Goal: Communication & Community: Share content

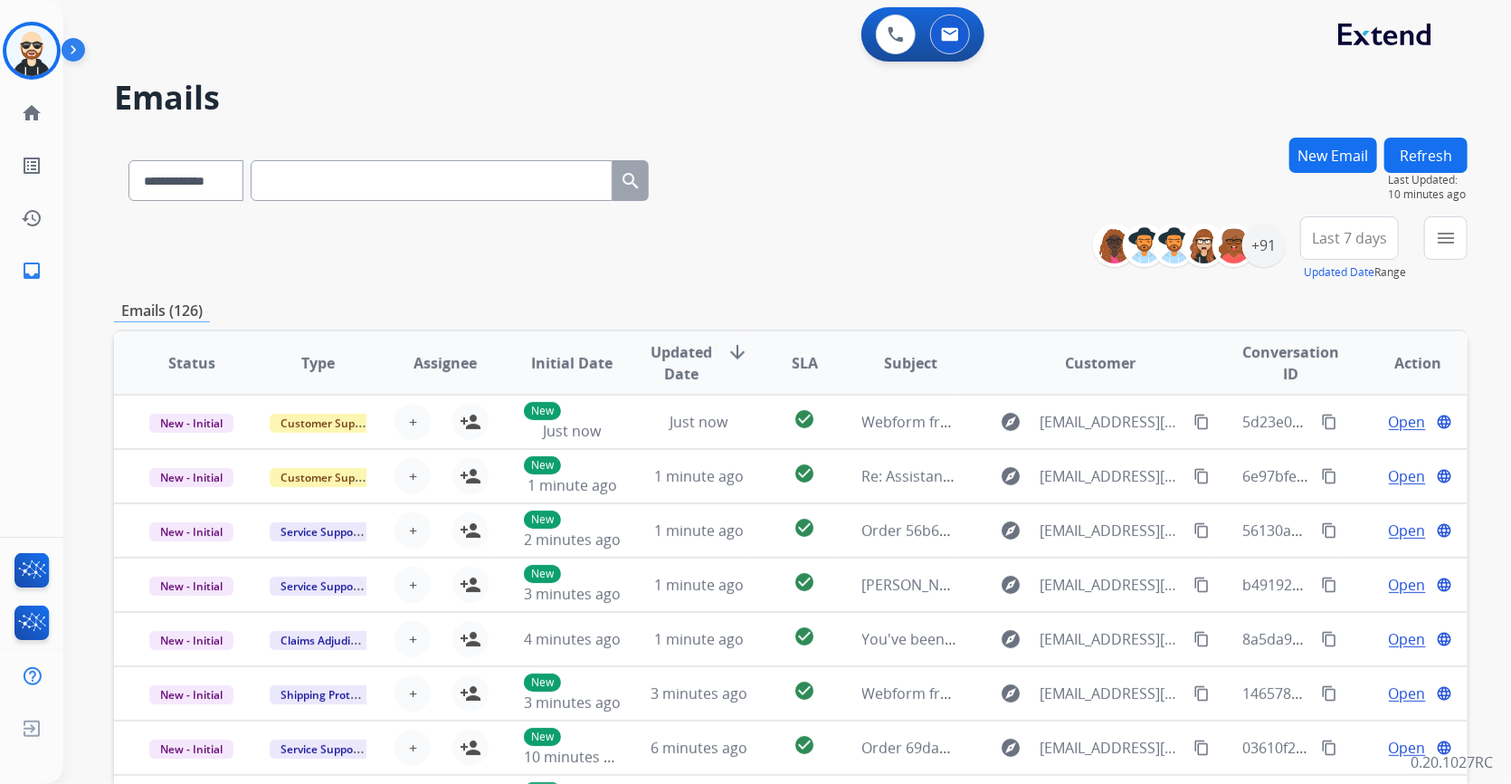
click at [1422, 157] on button "Refresh" at bounding box center [1426, 155] width 83 height 35
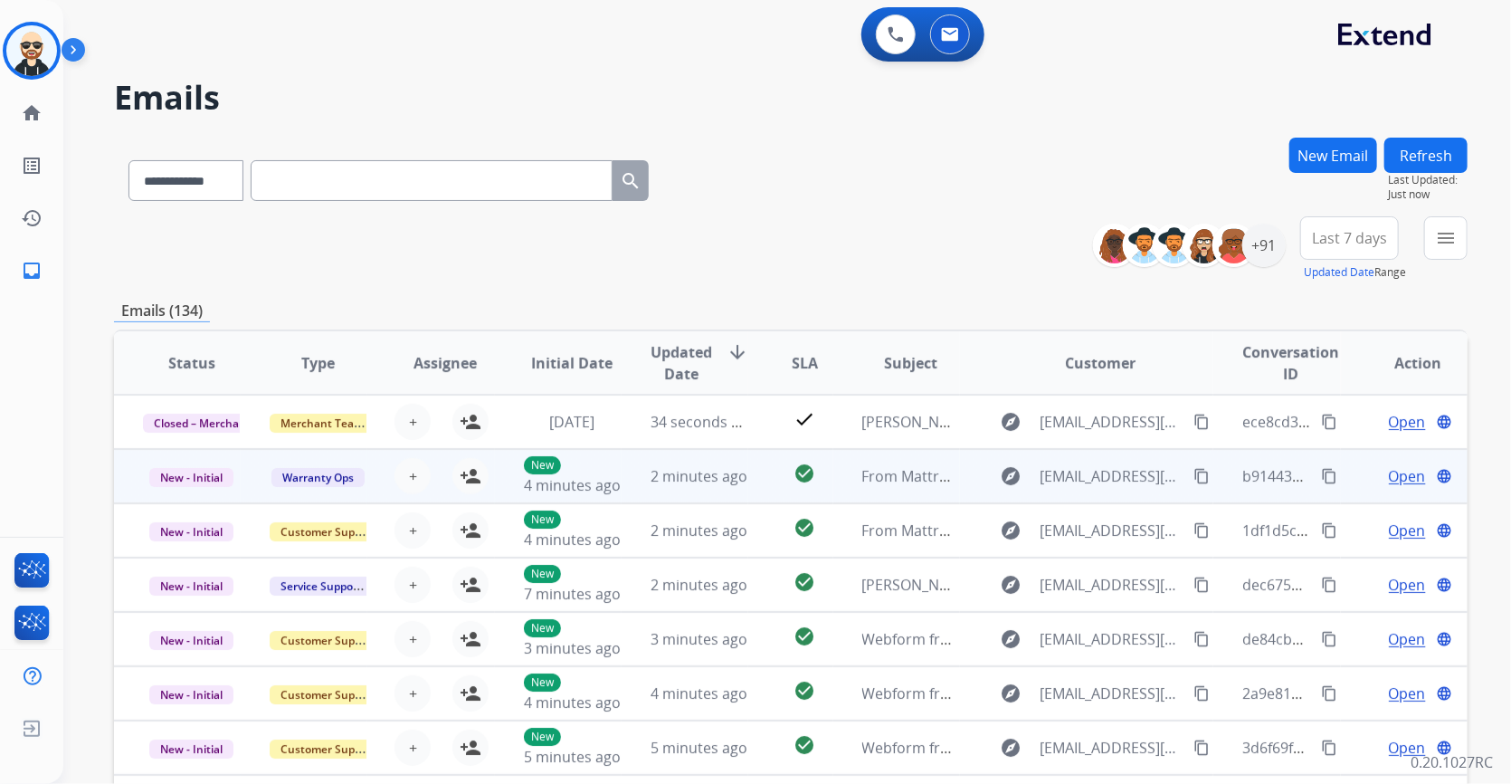
click at [699, 488] on td "2 minutes ago" at bounding box center [685, 476] width 127 height 54
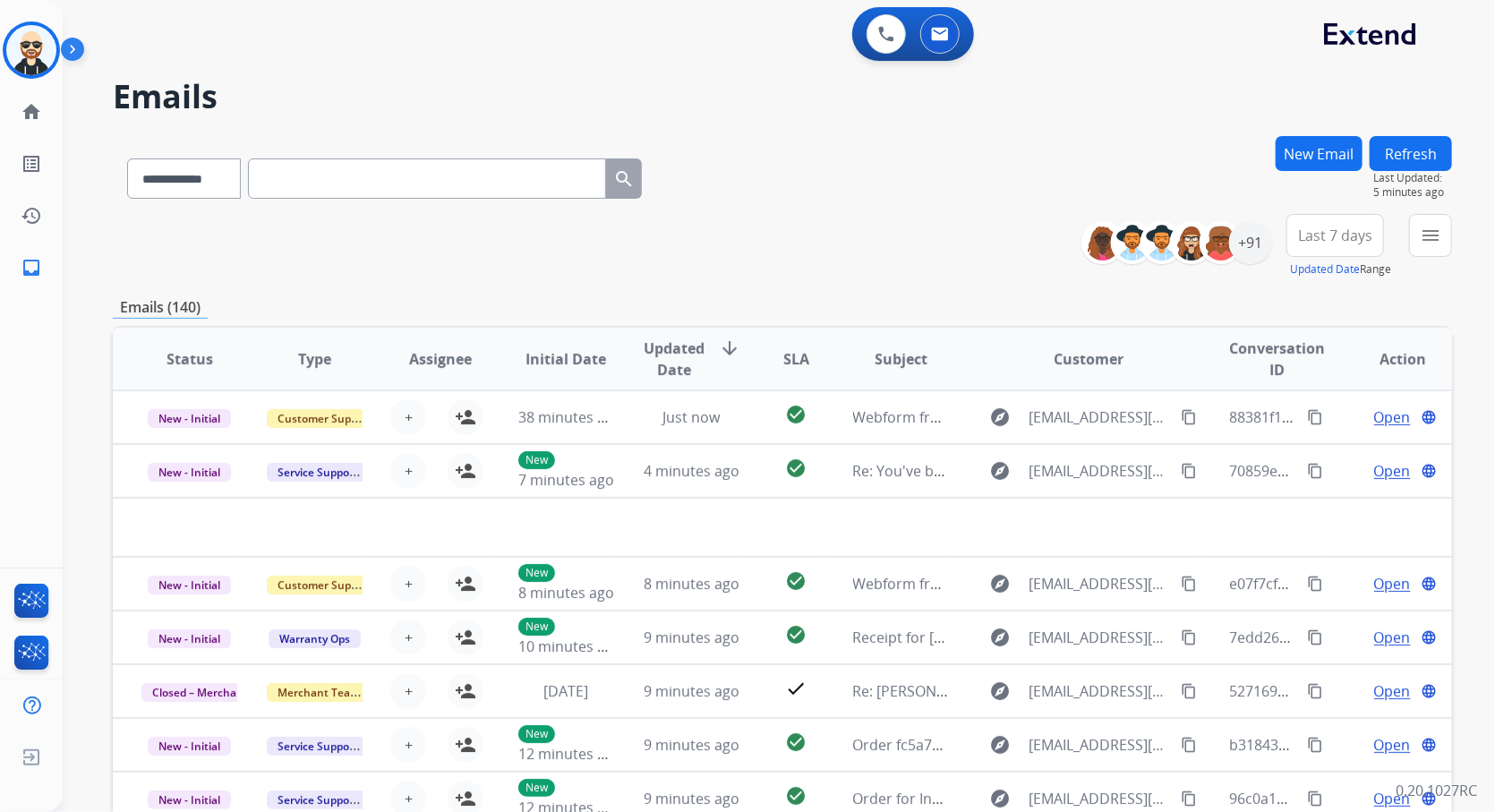
click at [847, 172] on div "**********" at bounding box center [783, 175] width 1340 height 78
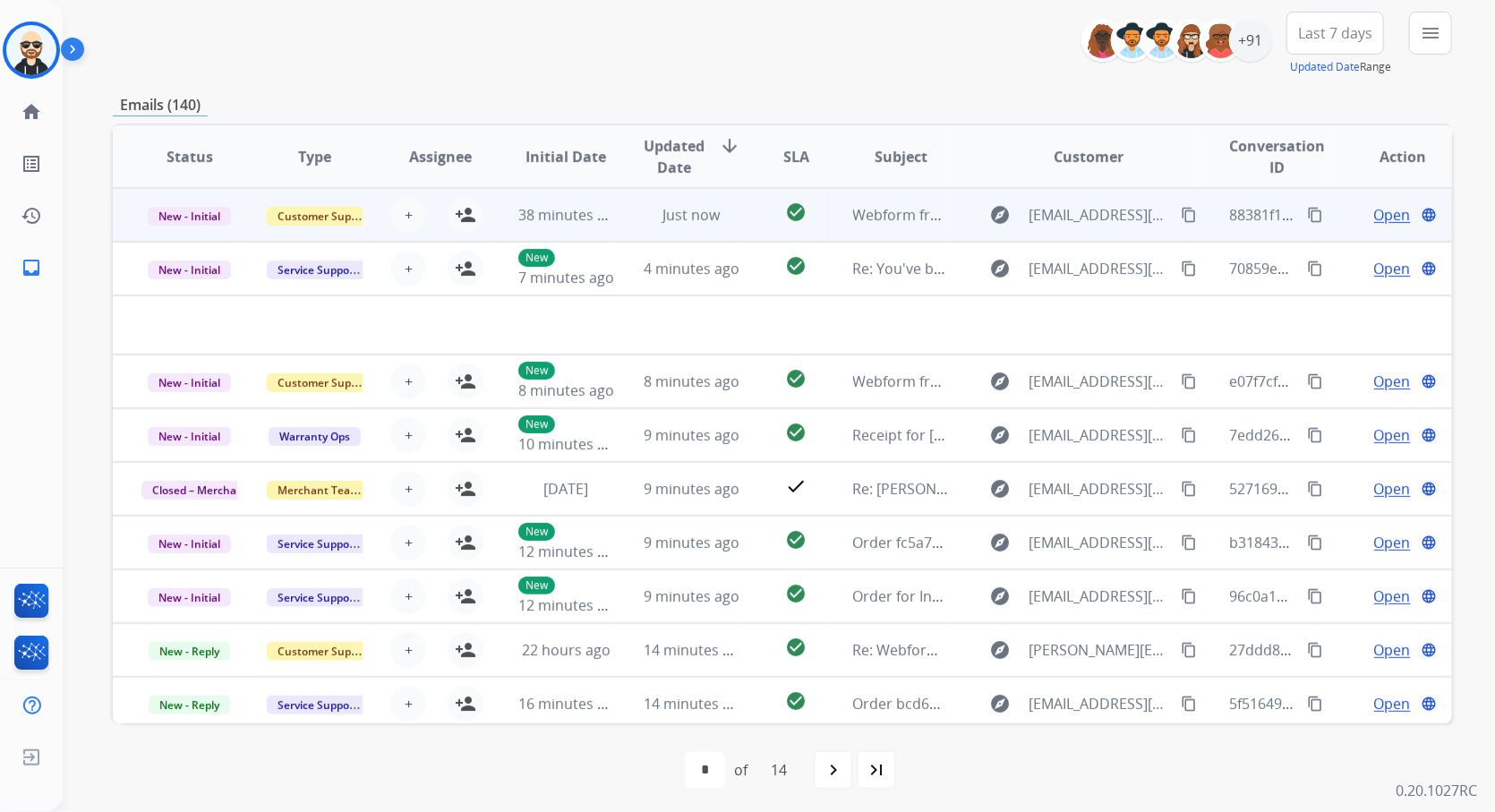
scroll to position [201, 0]
click at [616, 220] on td "Just now" at bounding box center [678, 217] width 126 height 53
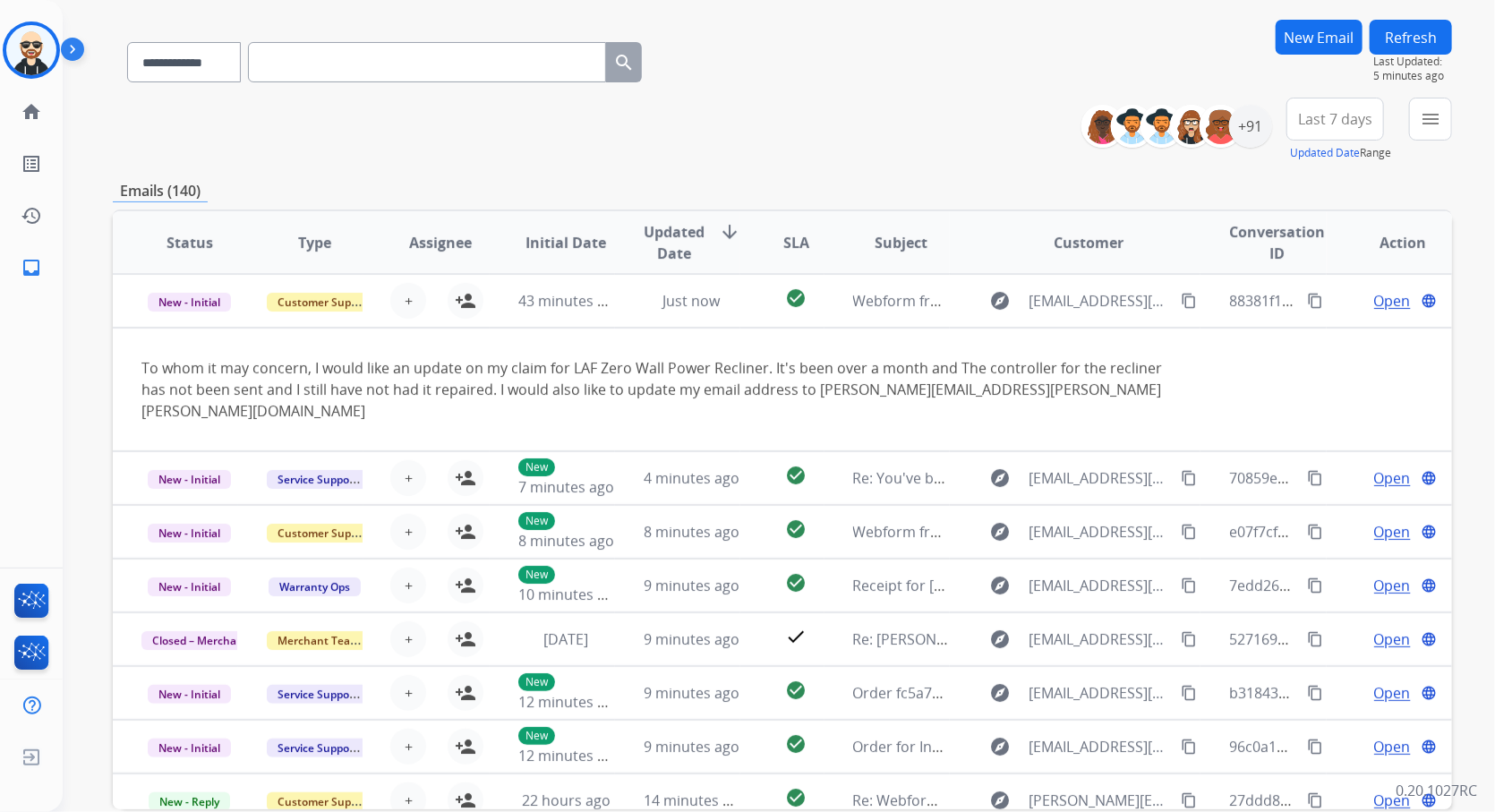
scroll to position [118, 0]
click at [1410, 35] on button "Refresh" at bounding box center [1411, 36] width 82 height 35
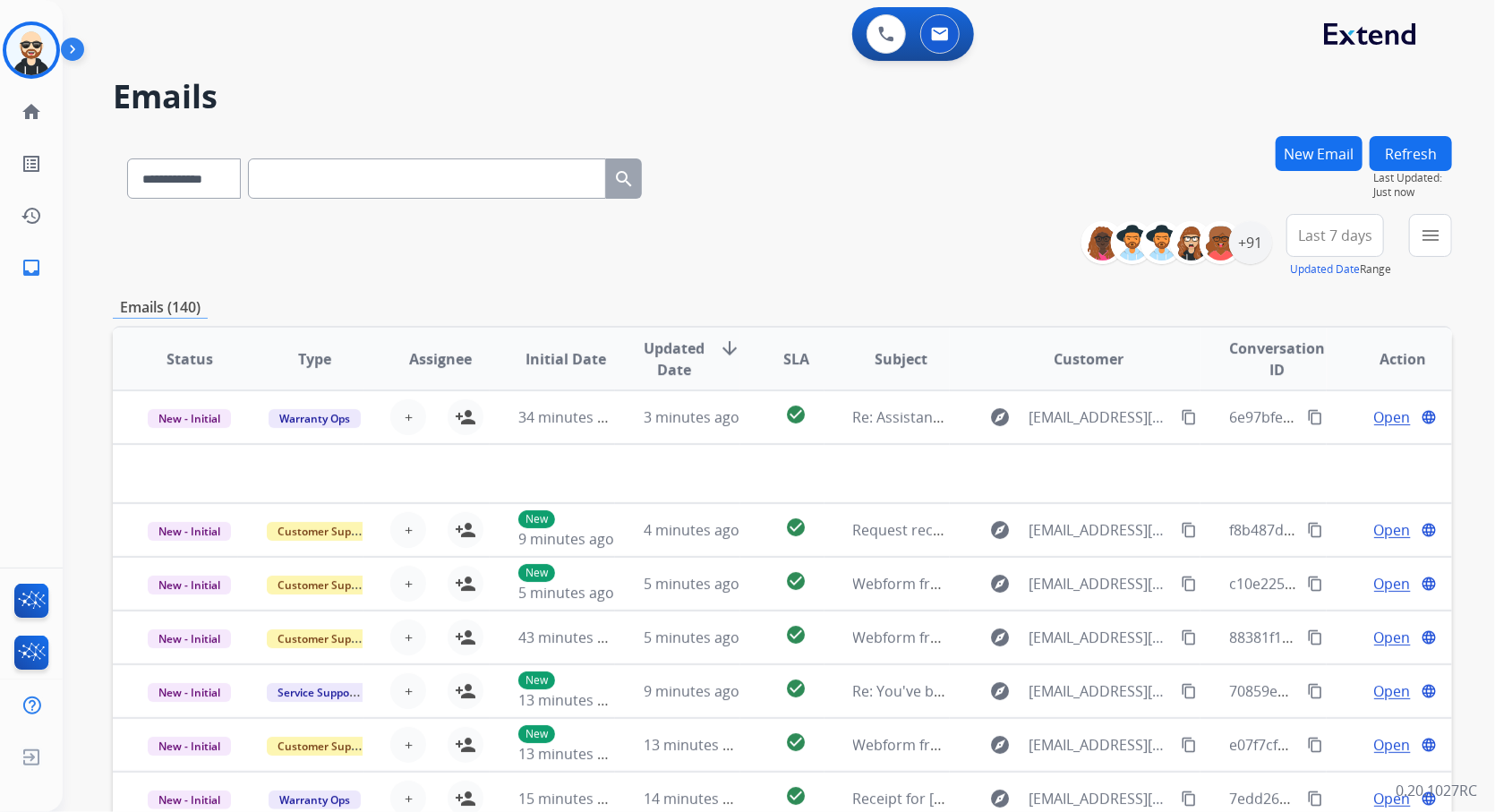
drag, startPoint x: 1425, startPoint y: 153, endPoint x: 778, endPoint y: 399, distance: 692.2
click at [1424, 153] on button "Refresh" at bounding box center [1411, 153] width 82 height 35
click at [1423, 156] on button "Refresh" at bounding box center [1411, 153] width 82 height 35
click at [784, 253] on div "**********" at bounding box center [783, 245] width 1340 height 64
click at [1415, 148] on button "Refresh" at bounding box center [1411, 153] width 82 height 35
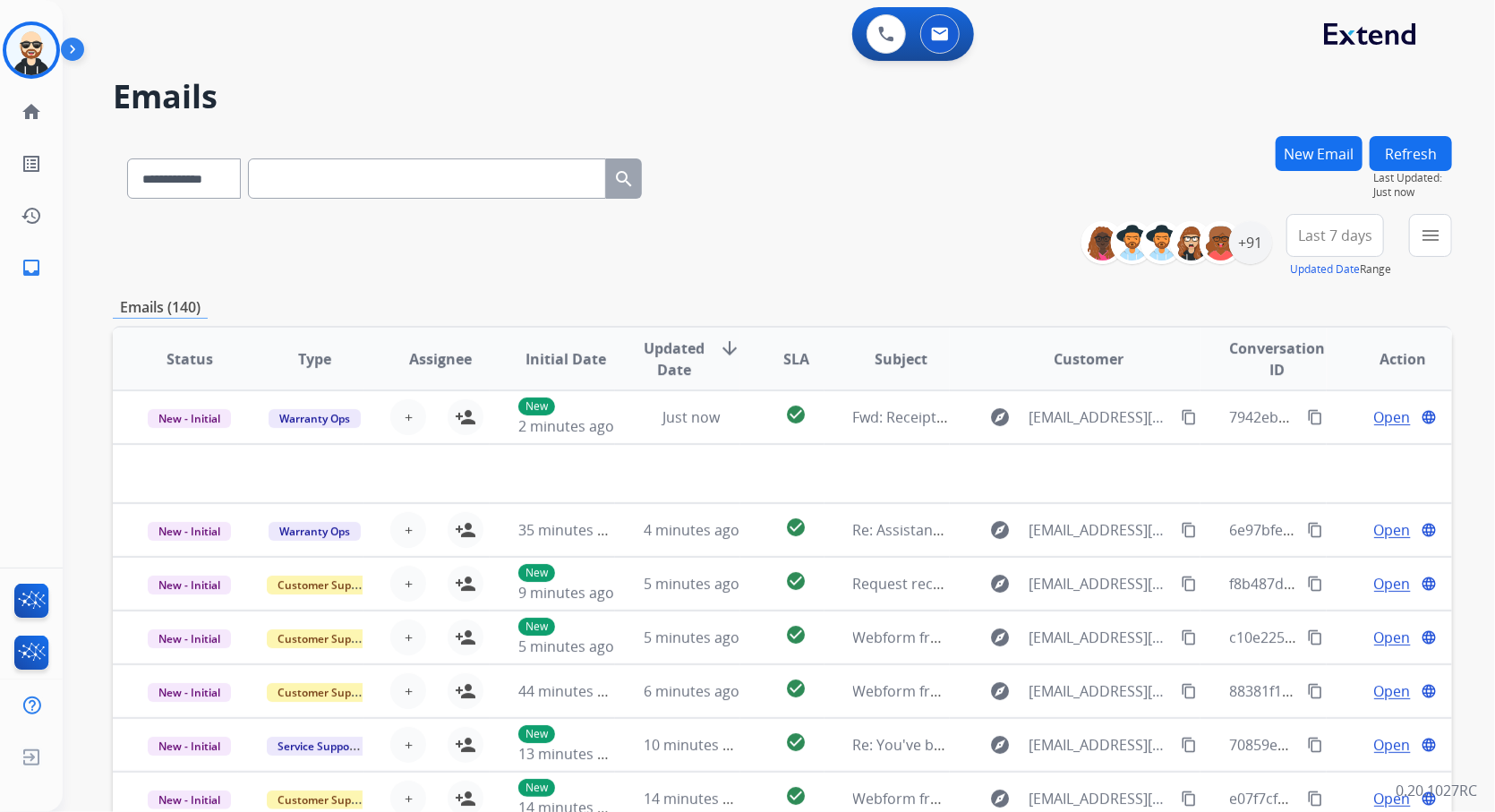
click at [1419, 155] on button "Refresh" at bounding box center [1411, 153] width 82 height 35
click at [1439, 231] on mat-icon "menu" at bounding box center [1431, 235] width 22 height 22
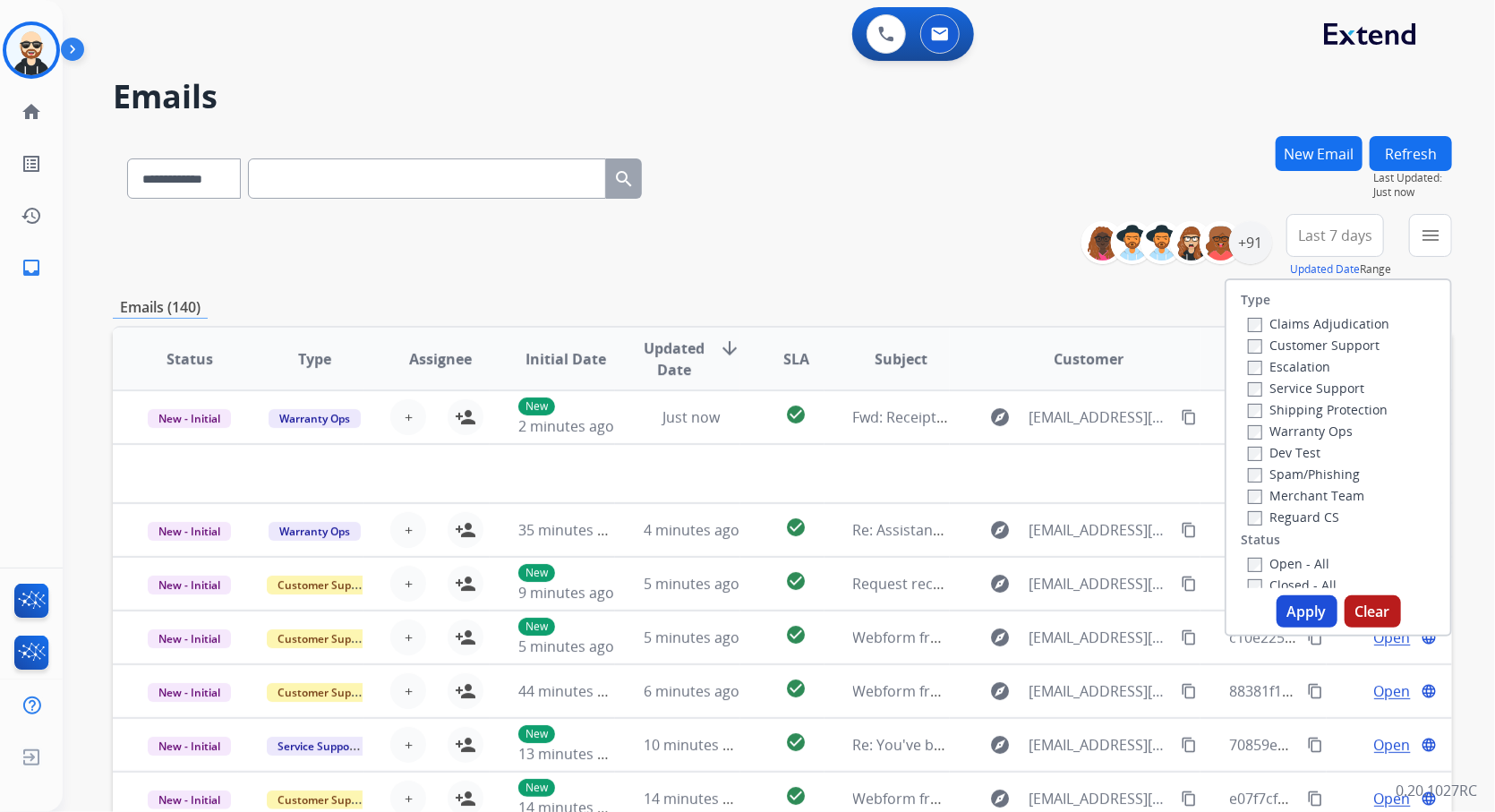
drag, startPoint x: 953, startPoint y: 257, endPoint x: 1081, endPoint y: 282, distance: 130.4
click at [953, 257] on div "**********" at bounding box center [783, 245] width 1340 height 64
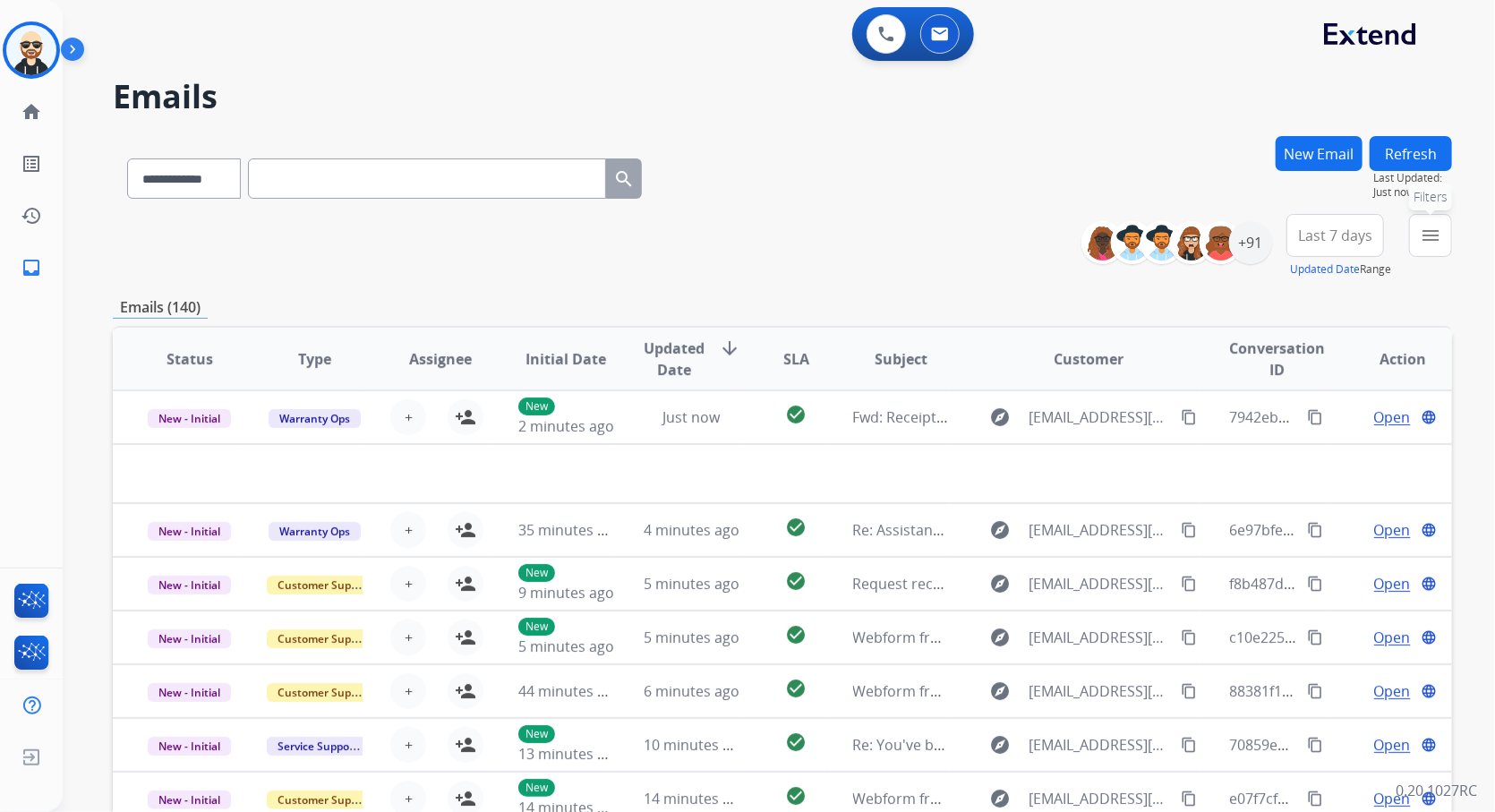
click at [1433, 232] on mat-icon "menu" at bounding box center [1431, 235] width 22 height 22
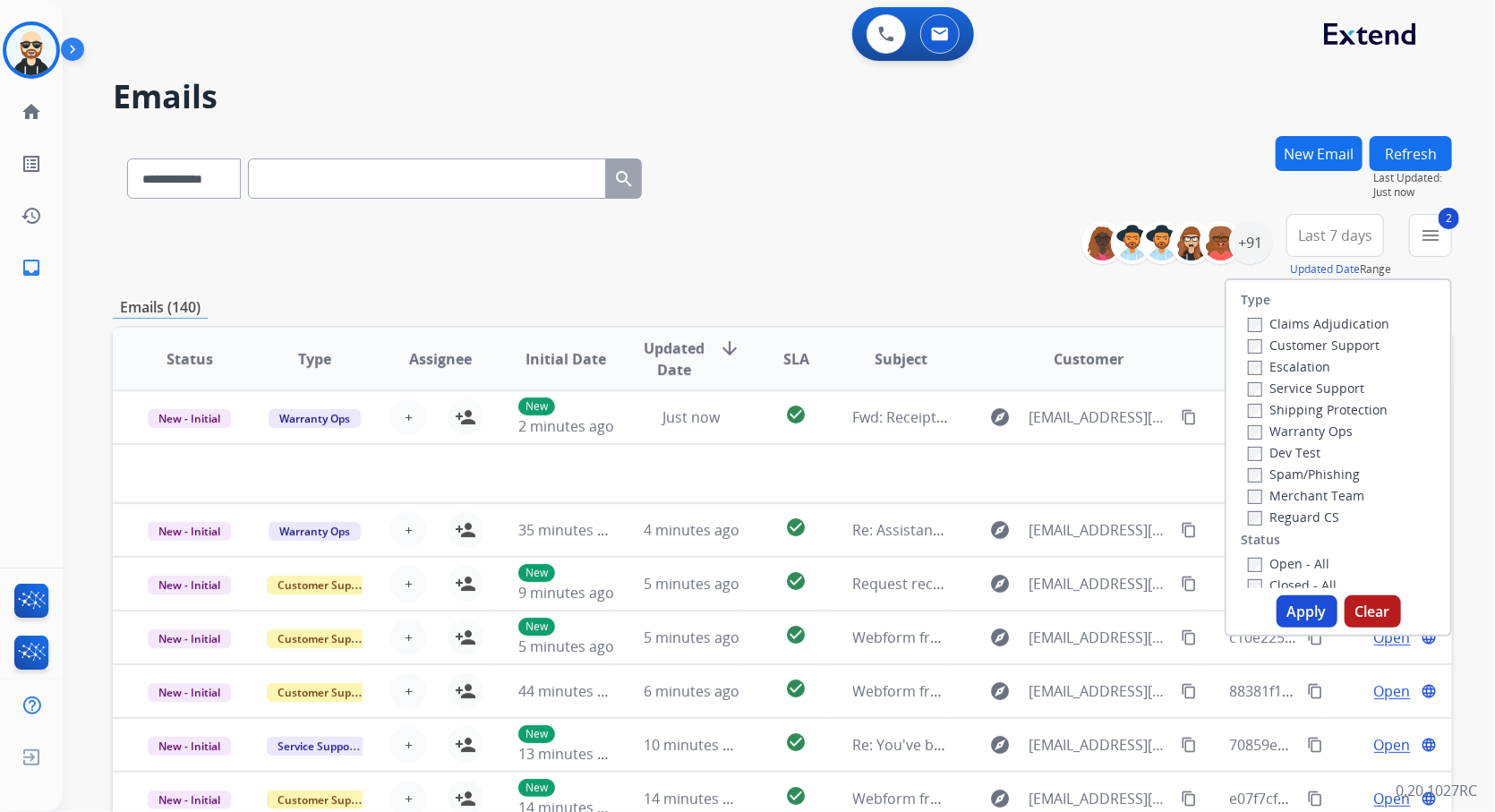
click at [1298, 622] on button "Apply" at bounding box center [1308, 611] width 61 height 33
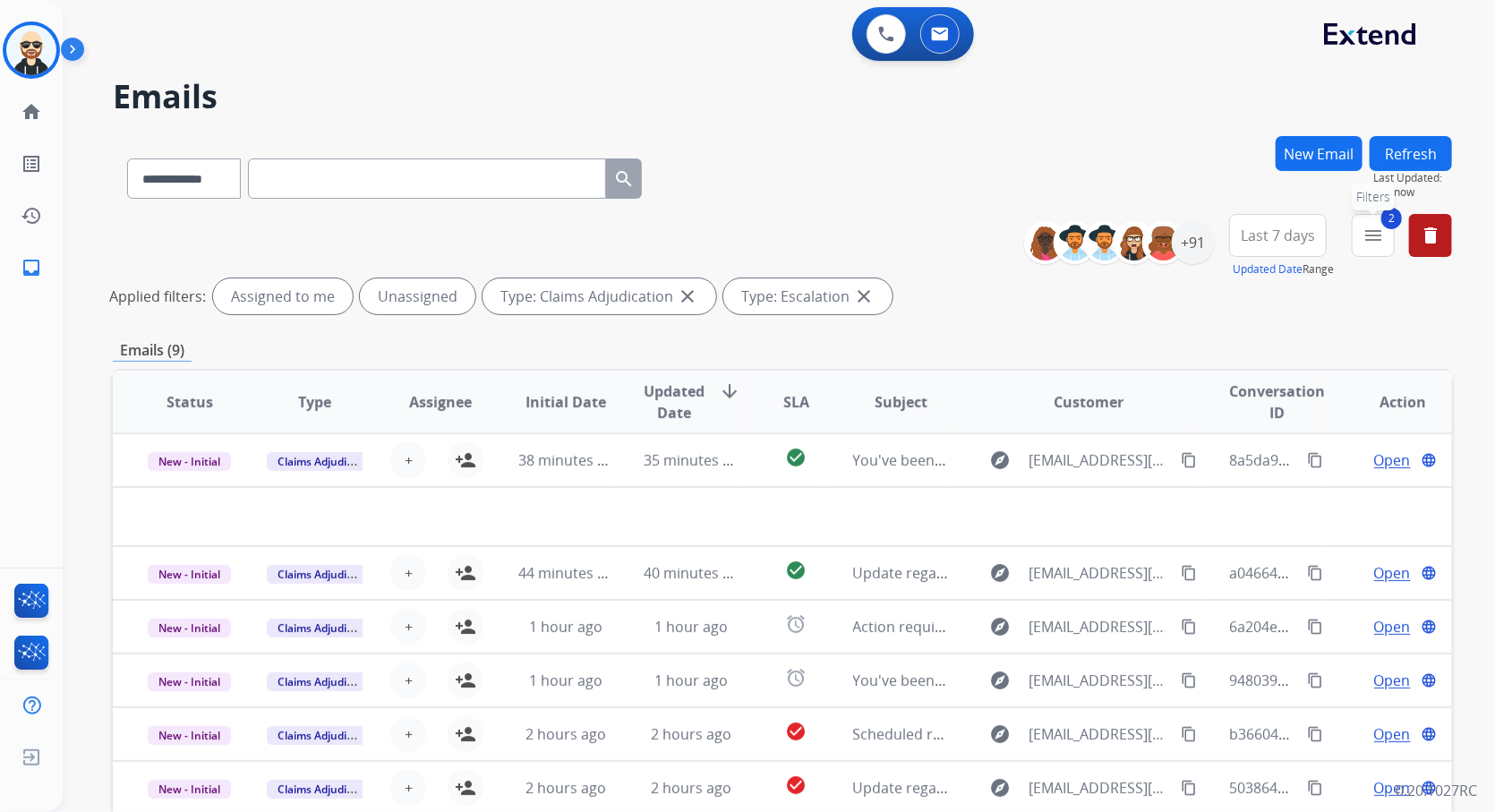
click at [1380, 253] on button "2 menu Filters" at bounding box center [1373, 234] width 43 height 43
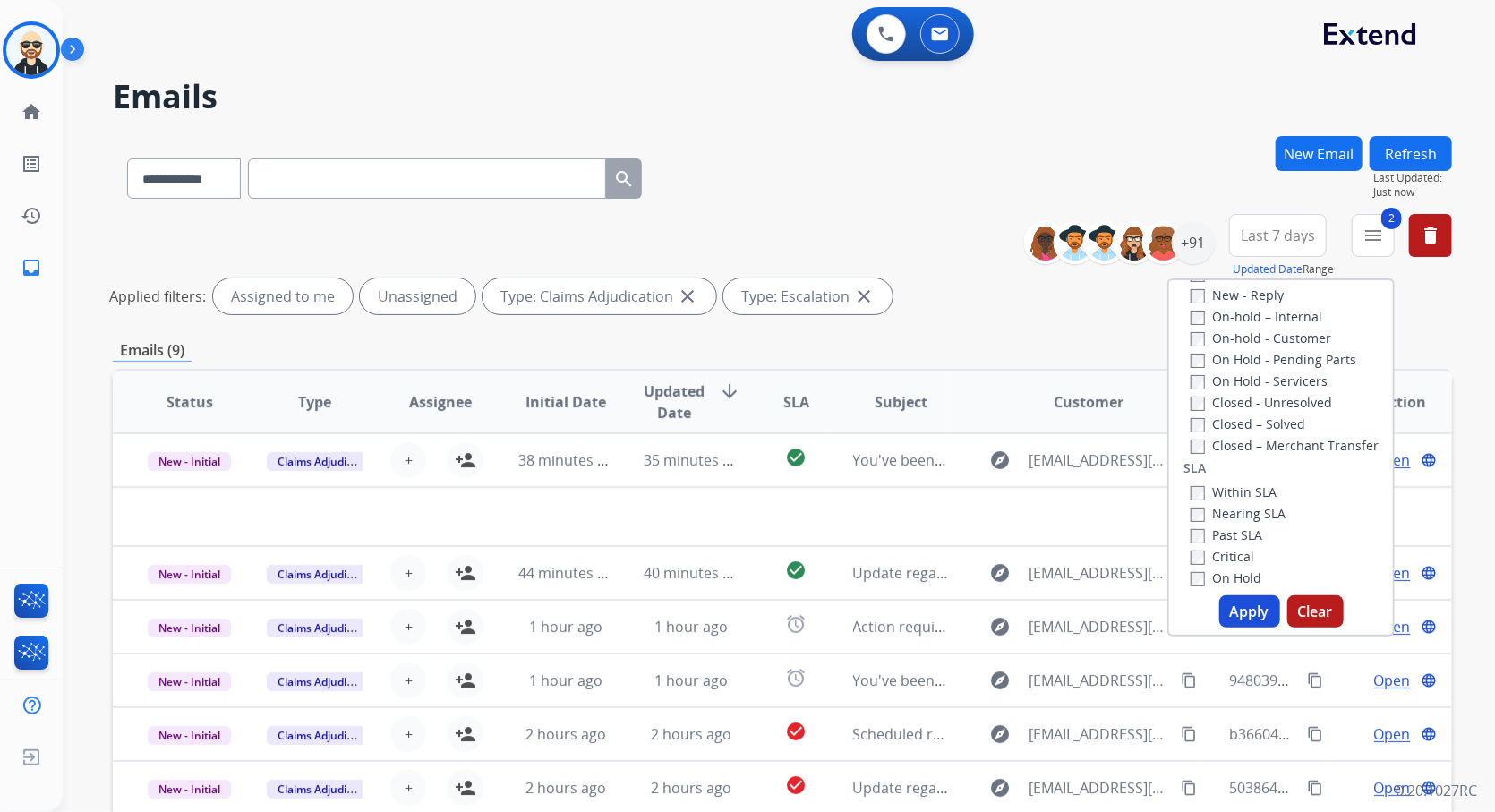
scroll to position [355, 0]
drag, startPoint x: 1448, startPoint y: 339, endPoint x: 1442, endPoint y: 316, distance: 23.8
click at [1449, 340] on div "Emails (9)" at bounding box center [783, 350] width 1340 height 23
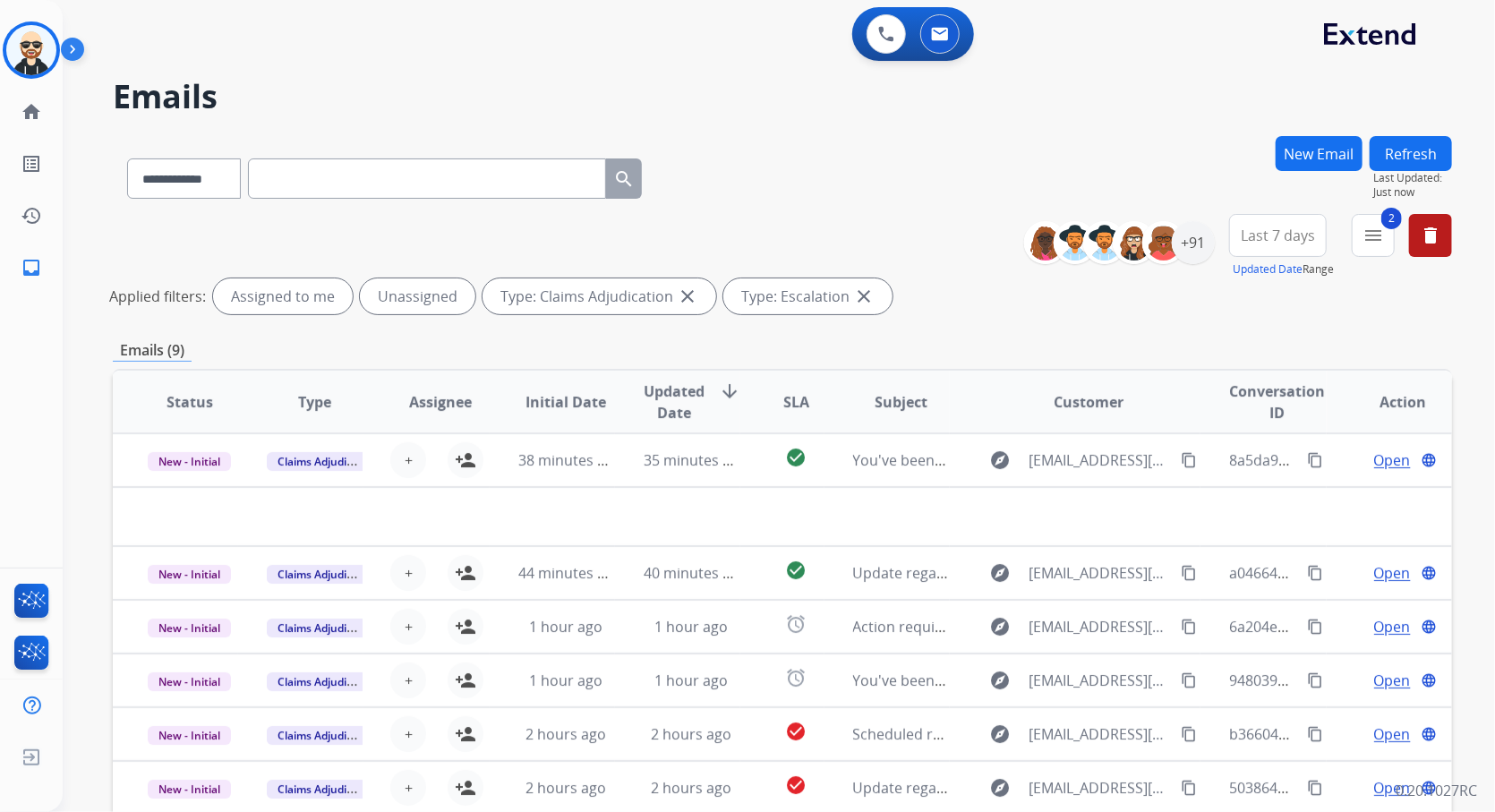
click at [1336, 159] on button "New Email" at bounding box center [1320, 153] width 87 height 35
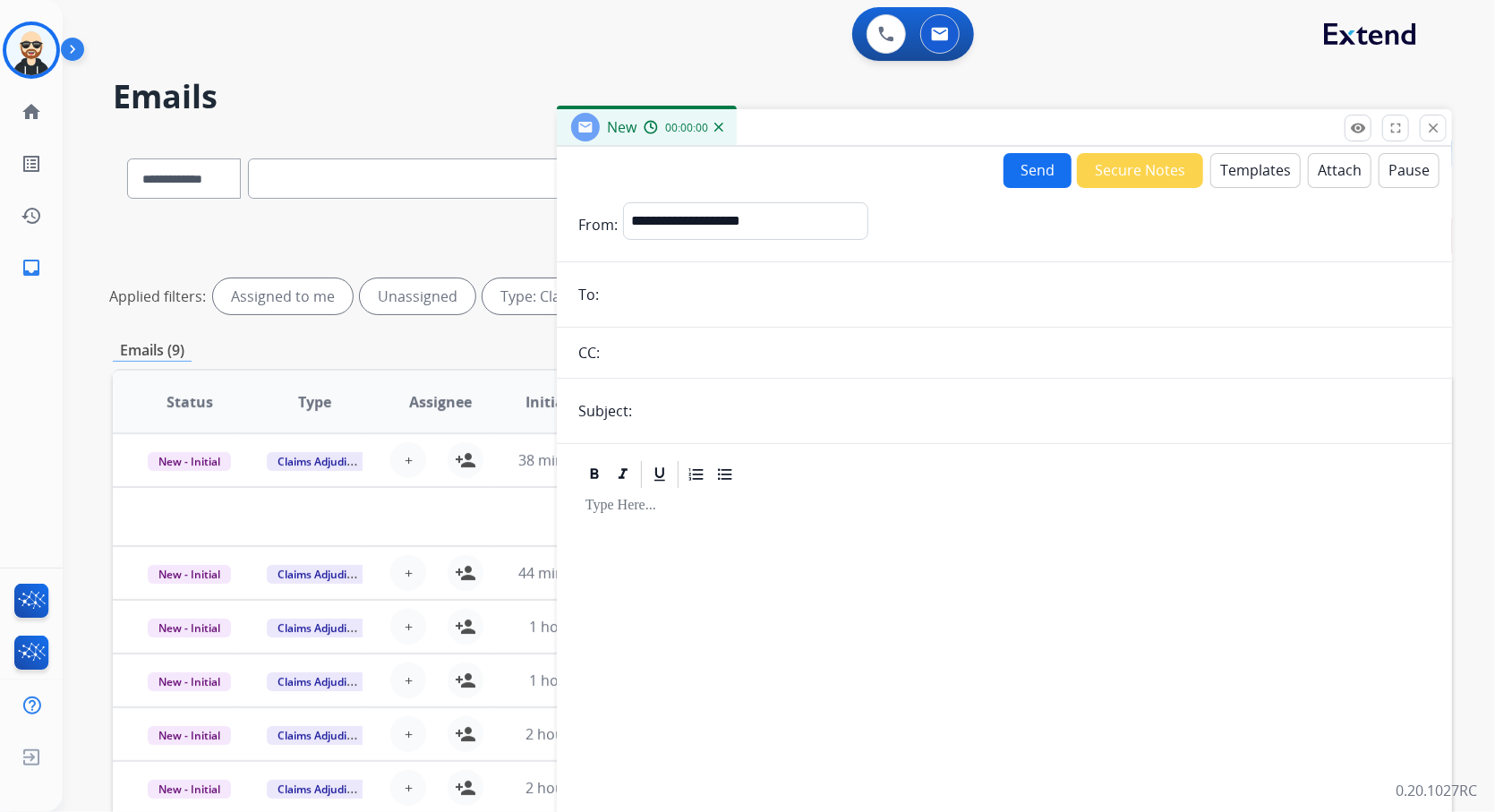
drag, startPoint x: 838, startPoint y: 622, endPoint x: 824, endPoint y: 546, distance: 77.3
click at [838, 622] on div at bounding box center [1005, 661] width 853 height 341
click at [1443, 130] on button "close Close" at bounding box center [1433, 128] width 27 height 27
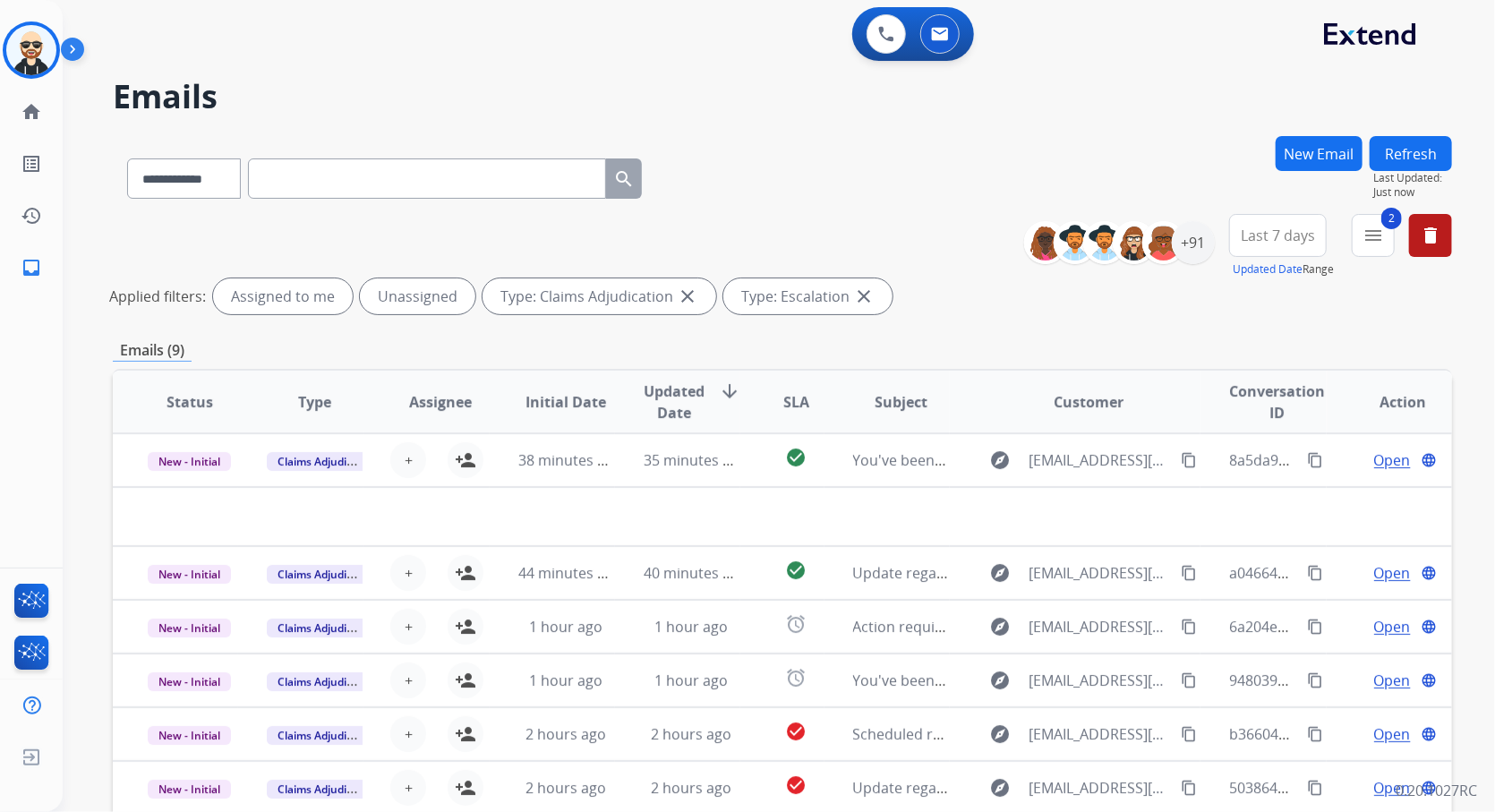
click at [1325, 171] on div "New Email" at bounding box center [1320, 175] width 87 height 78
click at [1313, 168] on button "New Email" at bounding box center [1320, 153] width 87 height 35
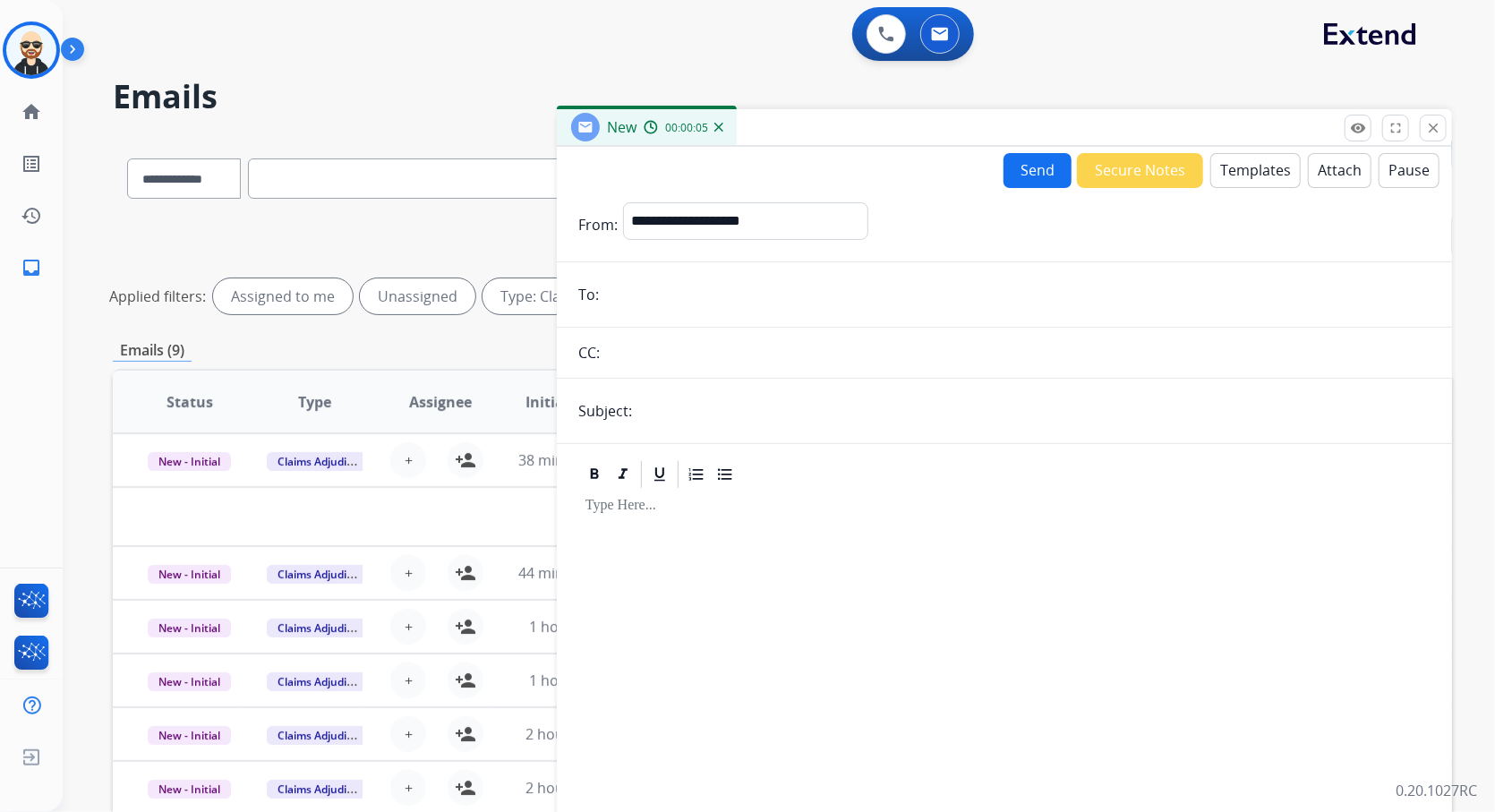
click at [478, 345] on div "Emails (9)" at bounding box center [783, 350] width 1340 height 23
click at [462, 345] on div "Emails (9)" at bounding box center [783, 350] width 1340 height 23
click at [1440, 133] on mat-icon "close" at bounding box center [1434, 128] width 16 height 16
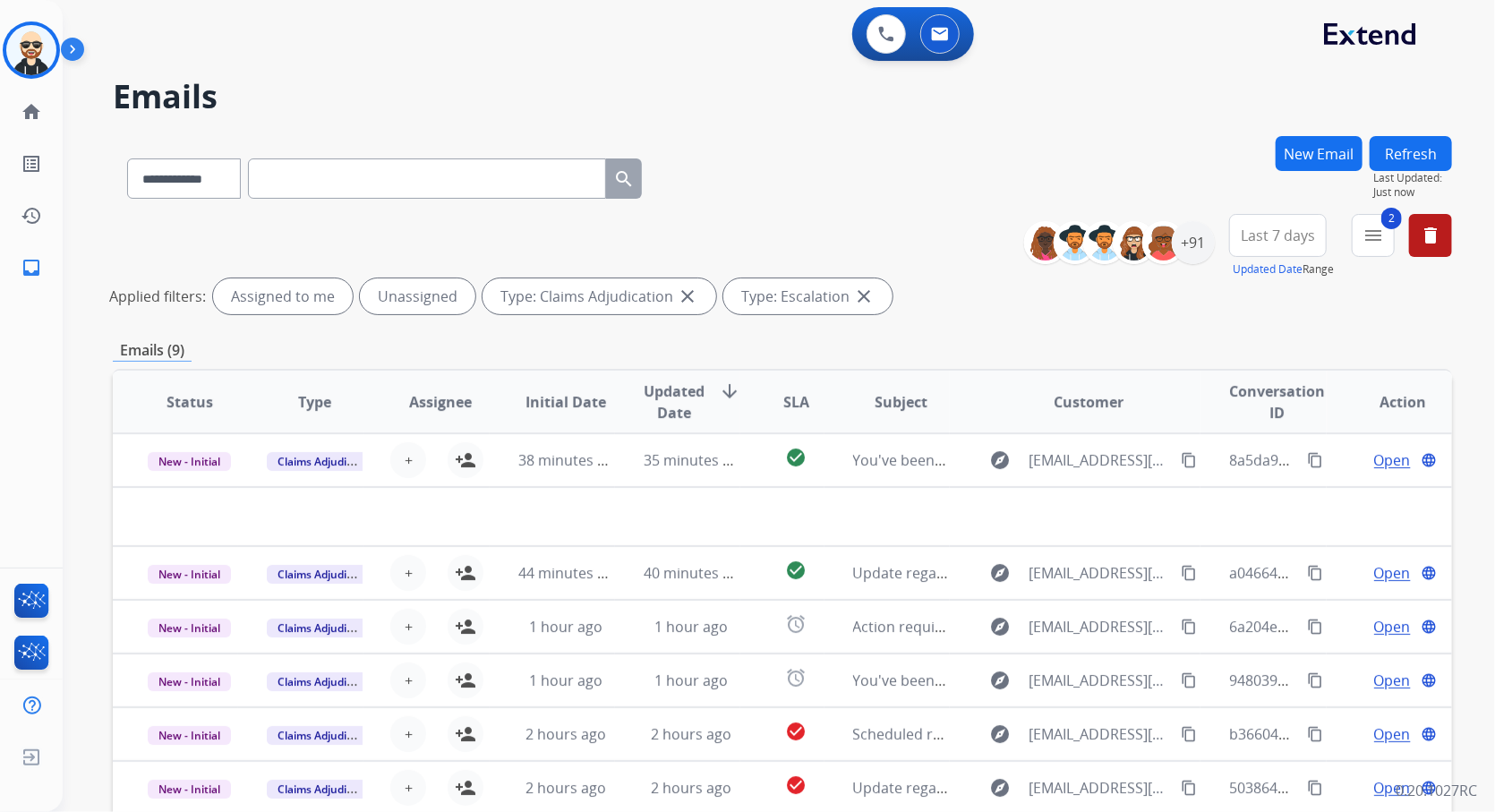
click at [413, 98] on h2 "Emails" at bounding box center [783, 97] width 1340 height 36
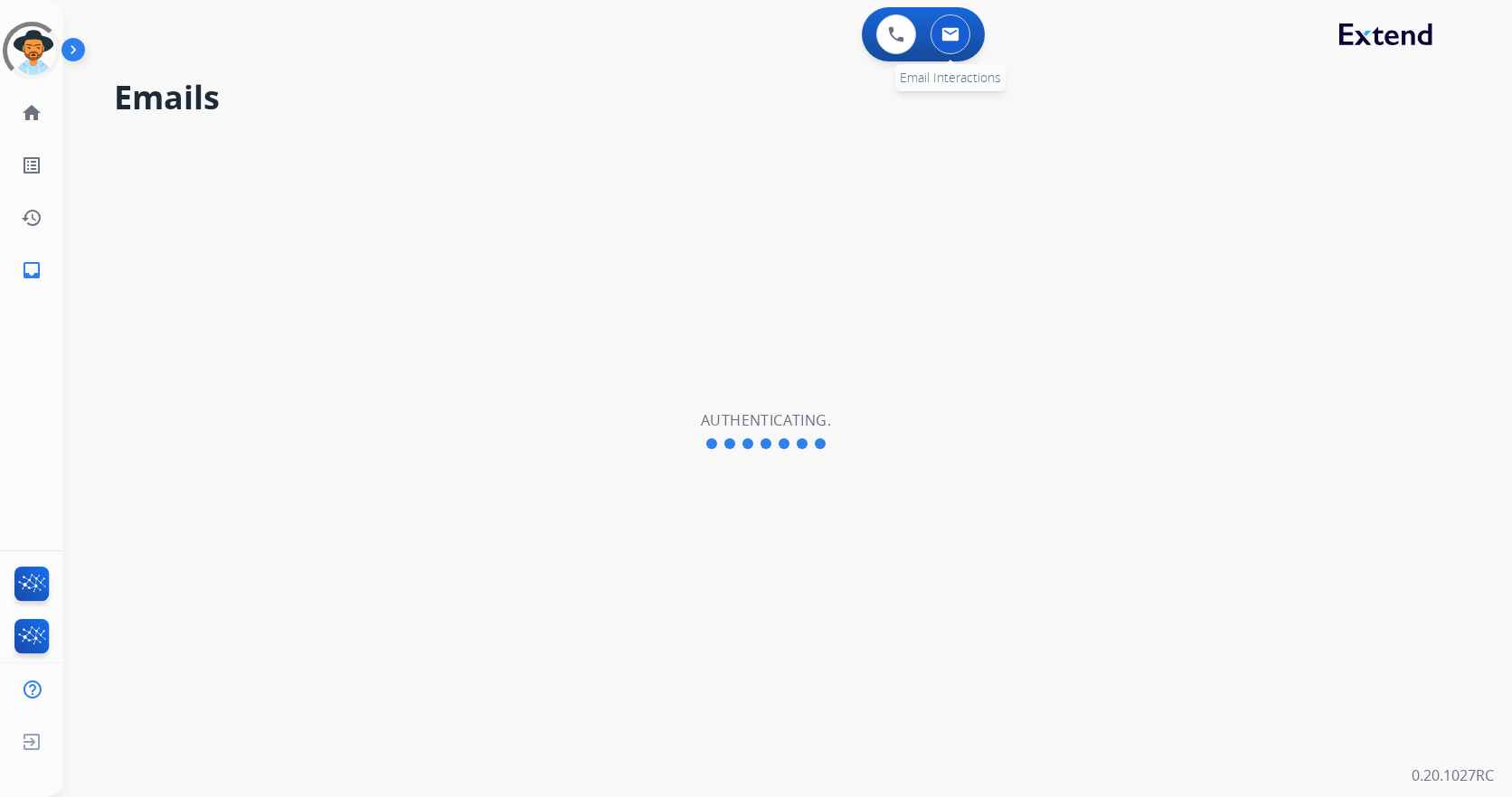
click at [942, 43] on button at bounding box center [950, 34] width 40 height 40
